Goal: Task Accomplishment & Management: Use online tool/utility

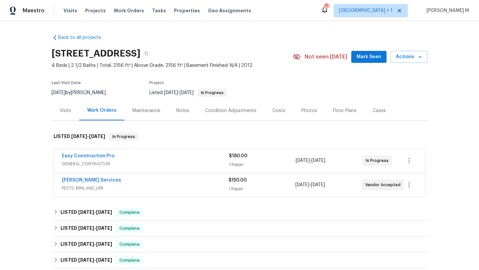
click at [156, 161] on span "GENERAL_CONTRACTOR" at bounding box center [145, 164] width 167 height 7
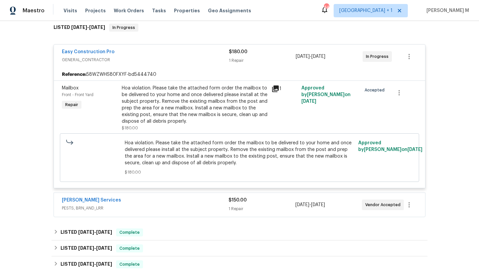
scroll to position [150, 0]
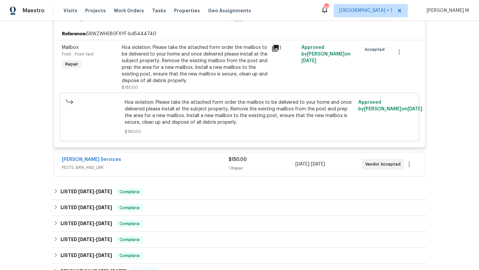
click at [197, 162] on div "[PERSON_NAME] Services" at bounding box center [145, 160] width 167 height 8
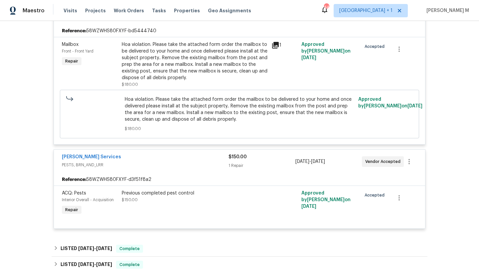
scroll to position [98, 0]
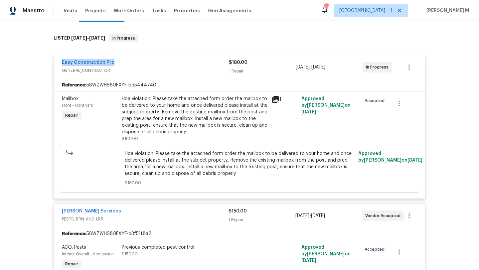
copy link "Easy Construction Pro"
drag, startPoint x: 55, startPoint y: 64, endPoint x: 108, endPoint y: 63, distance: 53.8
click at [108, 63] on div "Easy Construction Pro GENERAL_CONTRACTOR $180.00 1 Repair [DATE] - [DATE] In Pr…" at bounding box center [239, 67] width 371 height 24
drag, startPoint x: 292, startPoint y: 67, endPoint x: 336, endPoint y: 69, distance: 43.2
click at [336, 69] on div "Easy Construction Pro GENERAL_CONTRACTOR $180.00 1 Repair [DATE] - [DATE] In Pr…" at bounding box center [231, 67] width 339 height 16
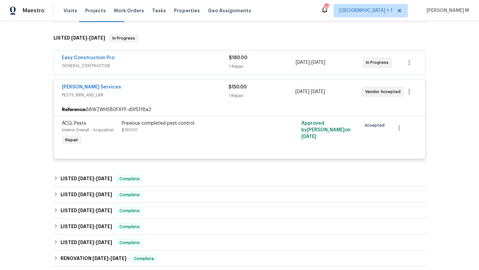
click at [336, 69] on div "[DATE] - [DATE]" at bounding box center [328, 63] width 67 height 16
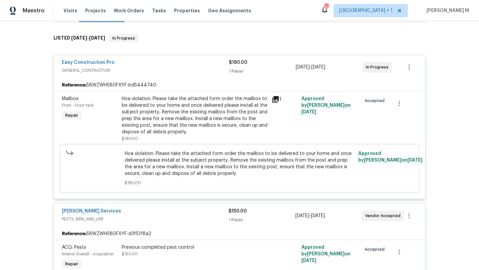
copy span "[DATE] - [DATE]"
drag, startPoint x: 293, startPoint y: 66, endPoint x: 342, endPoint y: 66, distance: 48.9
click at [325, 66] on span "[DATE] - [DATE]" at bounding box center [310, 67] width 30 height 7
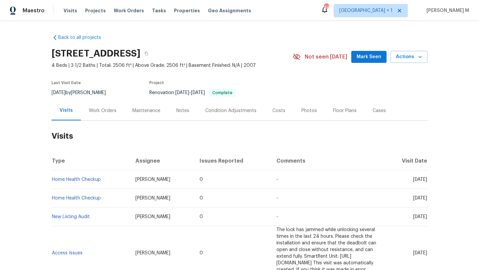
click at [105, 116] on div "Work Orders" at bounding box center [103, 111] width 44 height 20
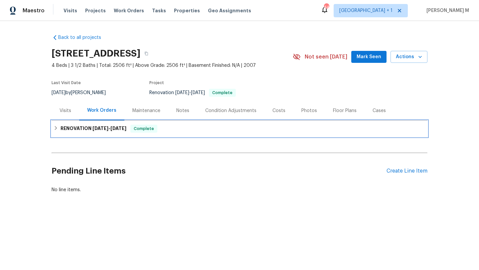
click at [107, 132] on h6 "RENOVATION [DATE] - [DATE]" at bounding box center [93, 129] width 66 height 8
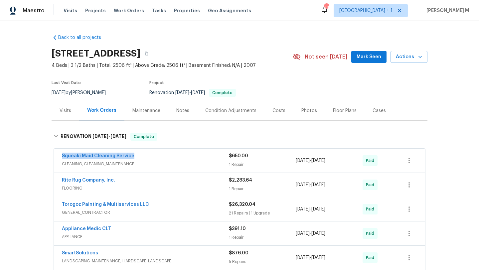
copy link "Squeaki Maid Cleaning Service"
drag, startPoint x: 55, startPoint y: 154, endPoint x: 140, endPoint y: 154, distance: 85.4
click at [141, 154] on div "Squeaki Maid Cleaning Service CLEANING, CLEANING_MAINTENANCE $650.00 1 Repair […" at bounding box center [239, 161] width 371 height 24
copy div "[DATE] - [DATE]"
drag, startPoint x: 292, startPoint y: 162, endPoint x: 338, endPoint y: 160, distance: 45.9
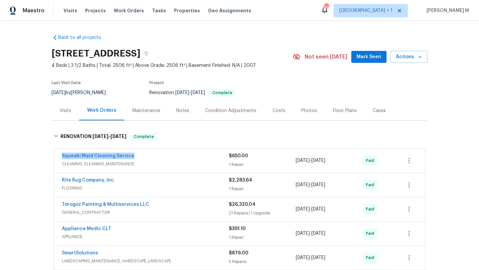
click at [338, 160] on div "Squeaki Maid Cleaning Service CLEANING, CLEANING_MAINTENANCE $650.00 1 Repair […" at bounding box center [231, 161] width 339 height 16
